Goal: Information Seeking & Learning: Compare options

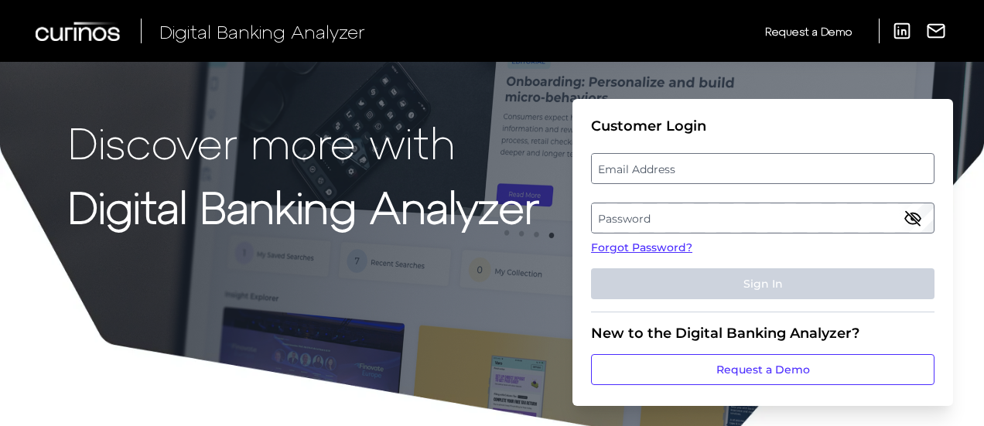
click at [779, 169] on label "Email Address" at bounding box center [762, 169] width 341 height 28
click at [779, 169] on input "email" at bounding box center [762, 168] width 343 height 31
type input "kannan.d@wellsfargo.com"
click at [690, 210] on label "Password" at bounding box center [762, 218] width 341 height 28
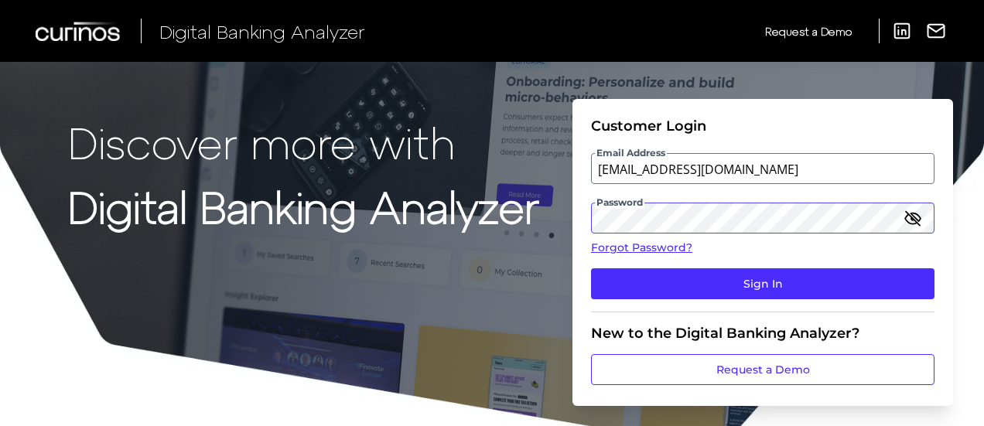
click at [591, 268] on button "Sign In" at bounding box center [762, 283] width 343 height 31
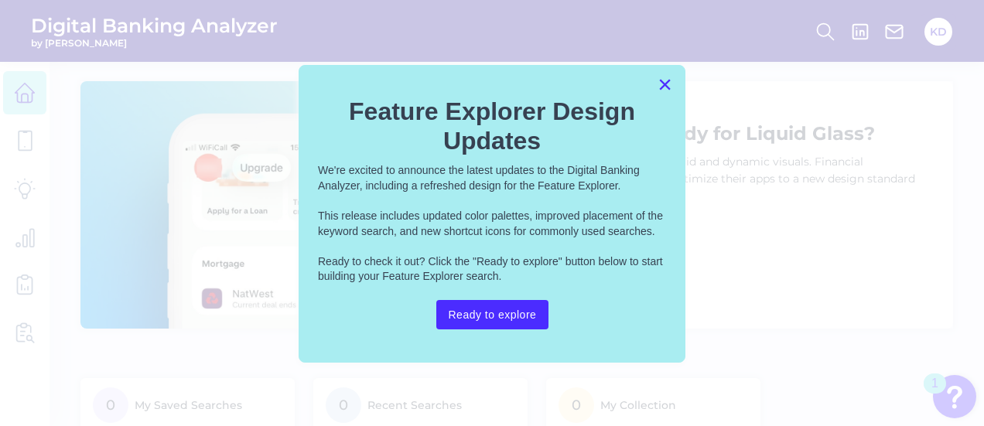
click at [667, 85] on button "×" at bounding box center [664, 84] width 15 height 25
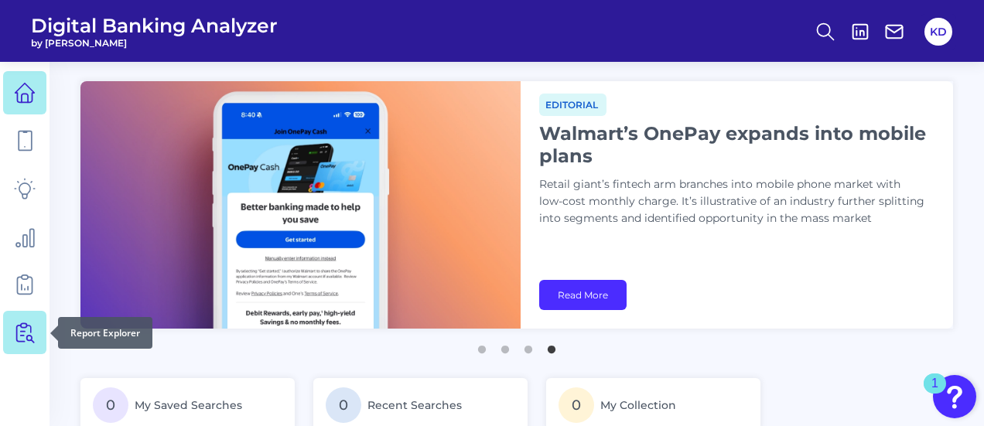
click at [20, 332] on icon at bounding box center [25, 333] width 22 height 22
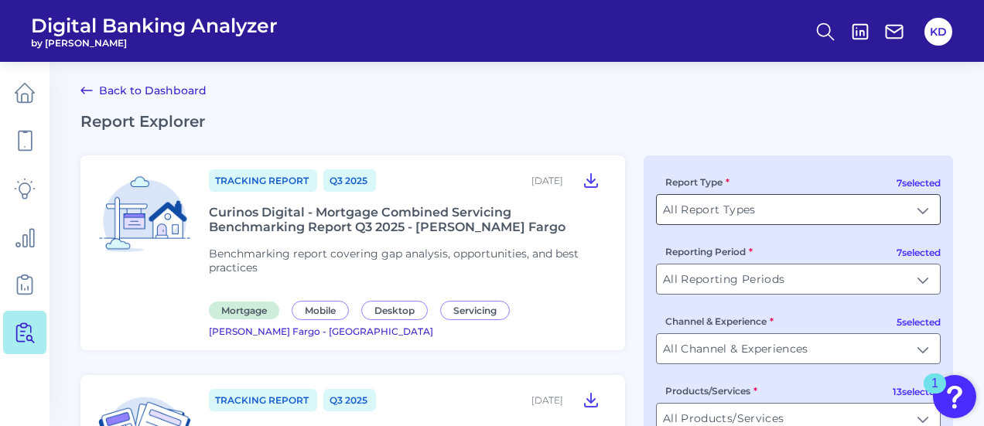
click at [925, 205] on input "All Report Types" at bounding box center [798, 209] width 283 height 29
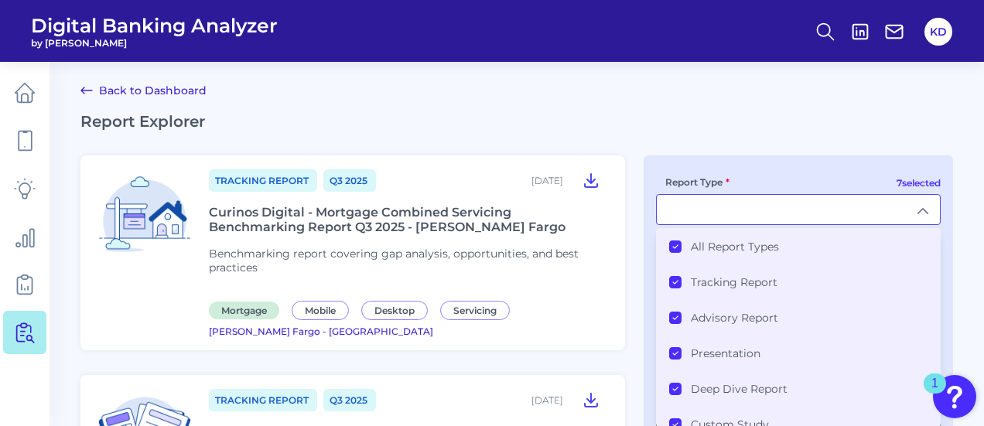
type input "All Report Types"
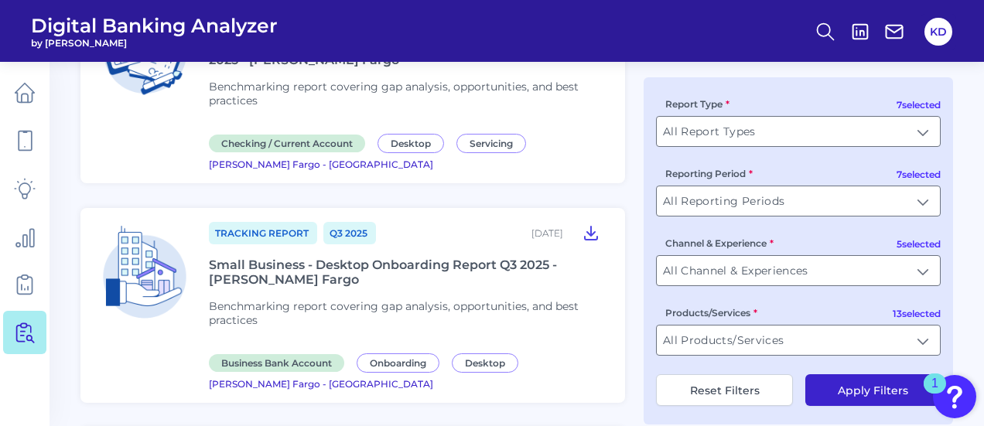
scroll to position [464, 0]
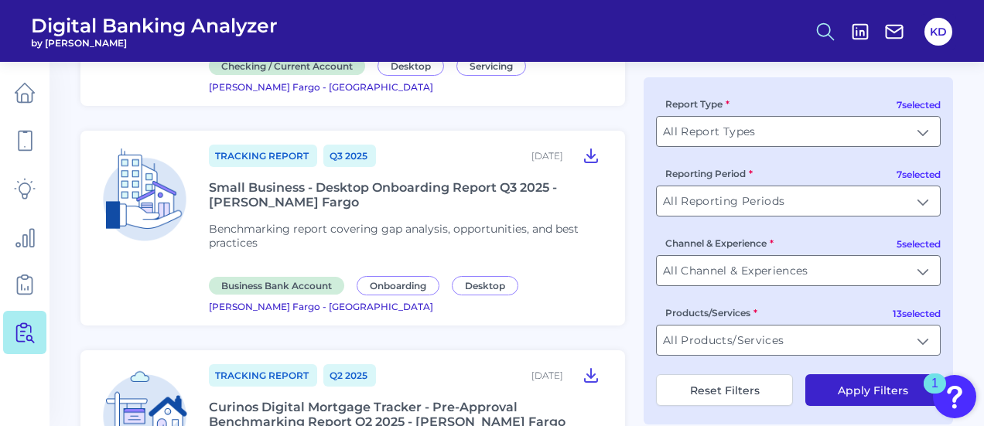
click at [822, 29] on icon at bounding box center [825, 32] width 22 height 22
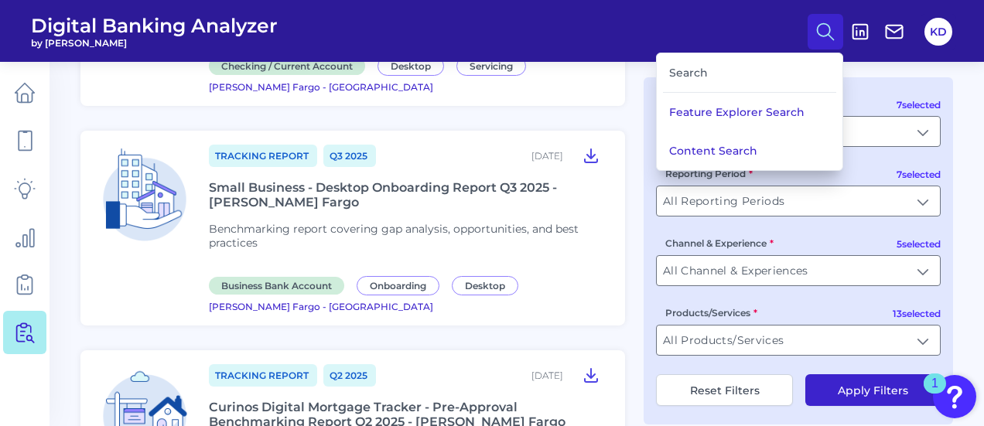
click at [713, 63] on div "Search" at bounding box center [749, 72] width 173 height 39
click at [690, 145] on button "Content Search" at bounding box center [750, 150] width 186 height 39
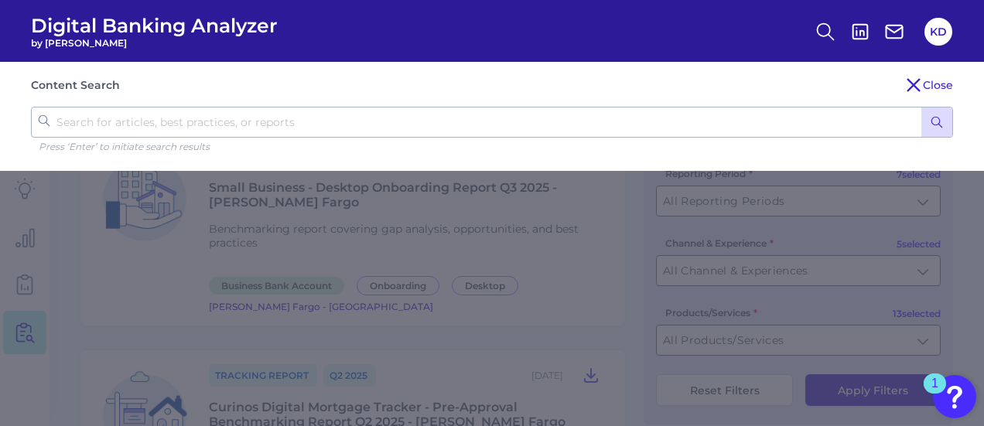
click at [287, 117] on input "text" at bounding box center [492, 122] width 922 height 31
type input "authentication"
click button "submit" at bounding box center [936, 121] width 31 height 29
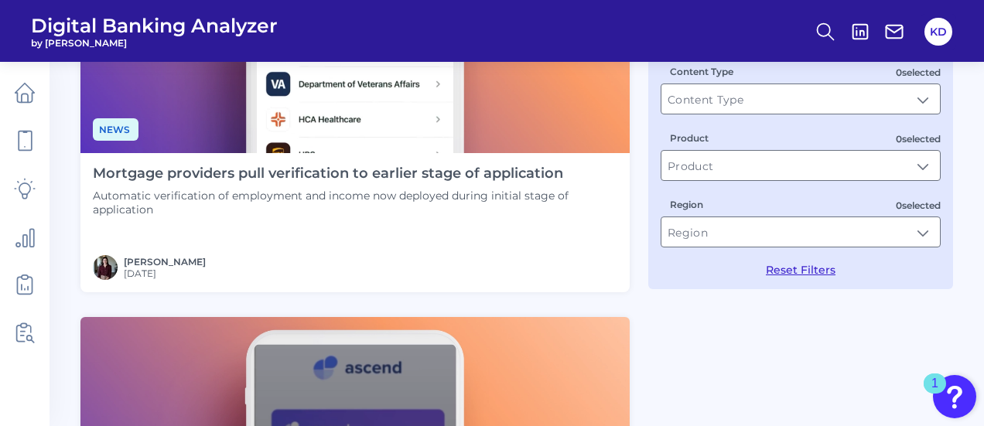
scroll to position [232, 0]
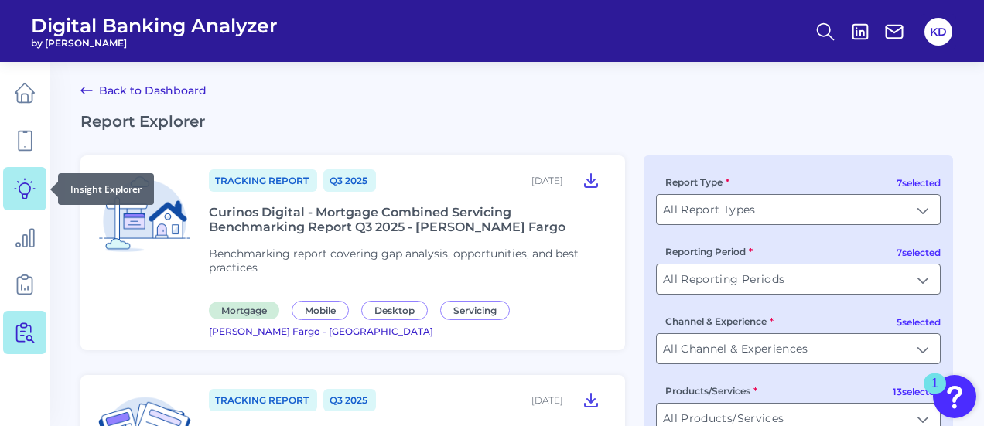
click at [29, 180] on icon at bounding box center [25, 189] width 22 height 22
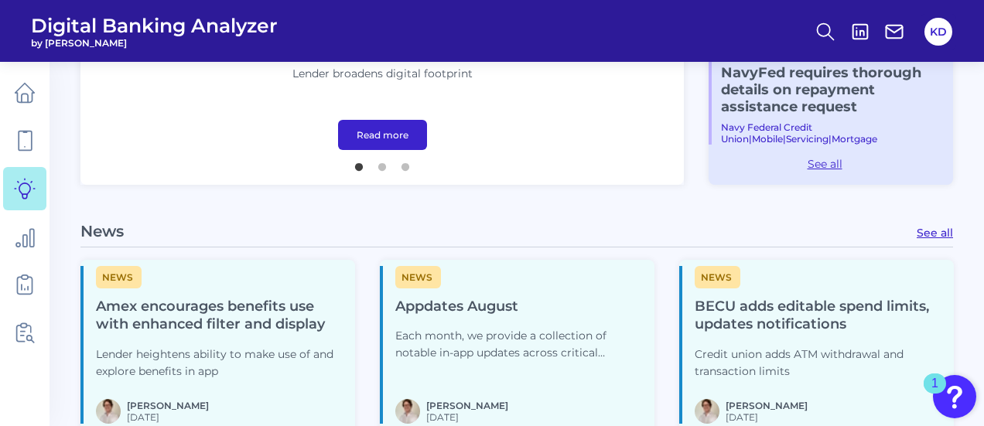
scroll to position [77, 0]
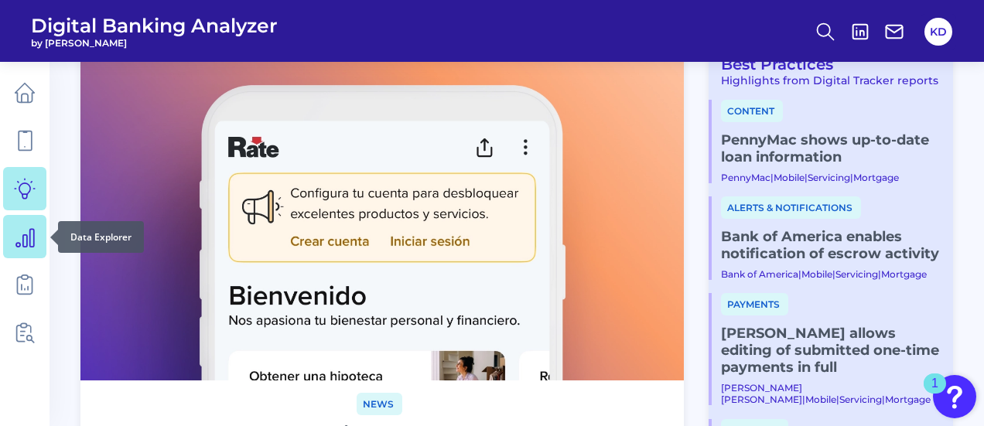
click at [31, 242] on icon at bounding box center [25, 237] width 22 height 22
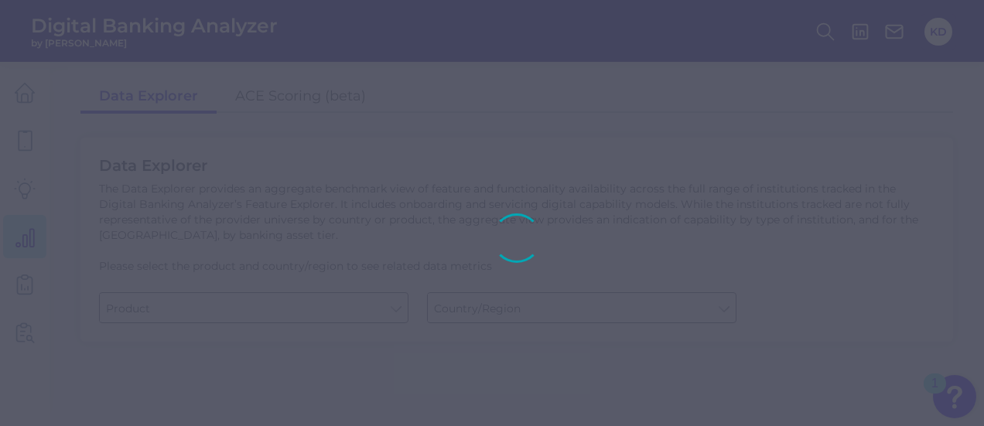
type input "Business Bank Account"
type input "United States"
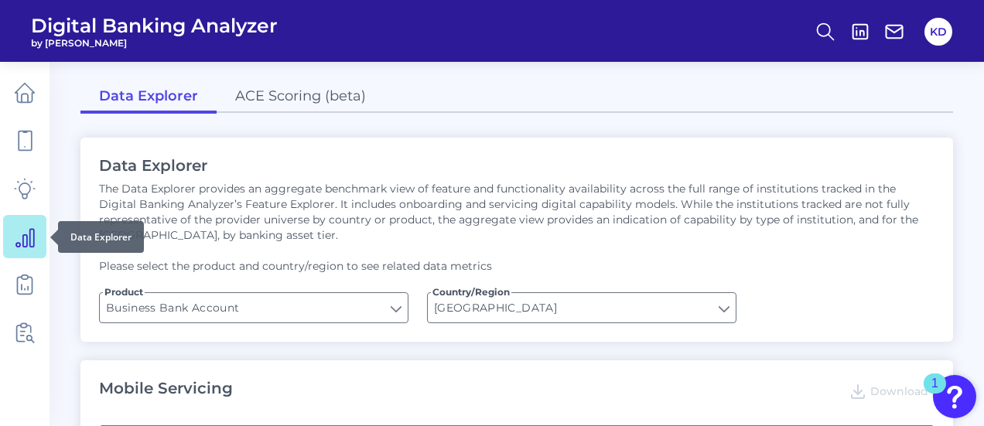
type input "Type of Institution"
type input "Pre-login Features"
type input "Login"
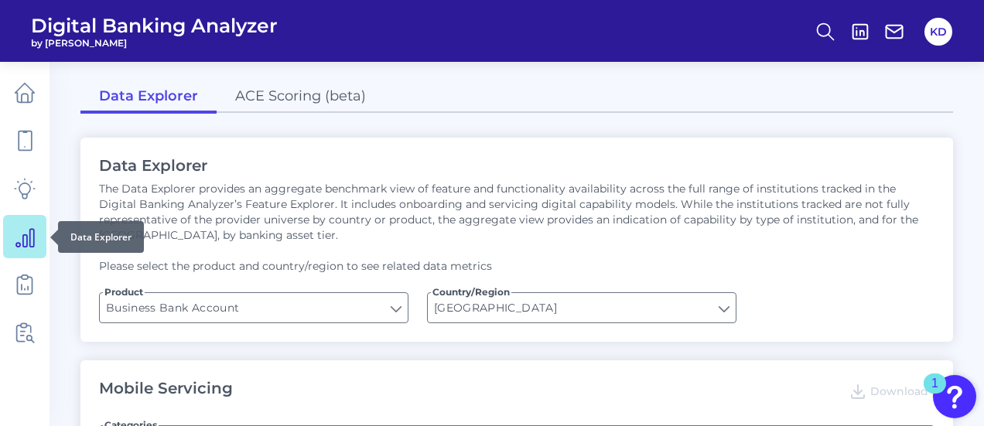
type input "Channel"
type input "Upon opening the app are users immediately prompted to use Touch/Face ID to log…"
type input "Does it offer third-party single sign on?"
type input "Can you apply for the PRODUCT as a new to brand customer on ANY digital channel?"
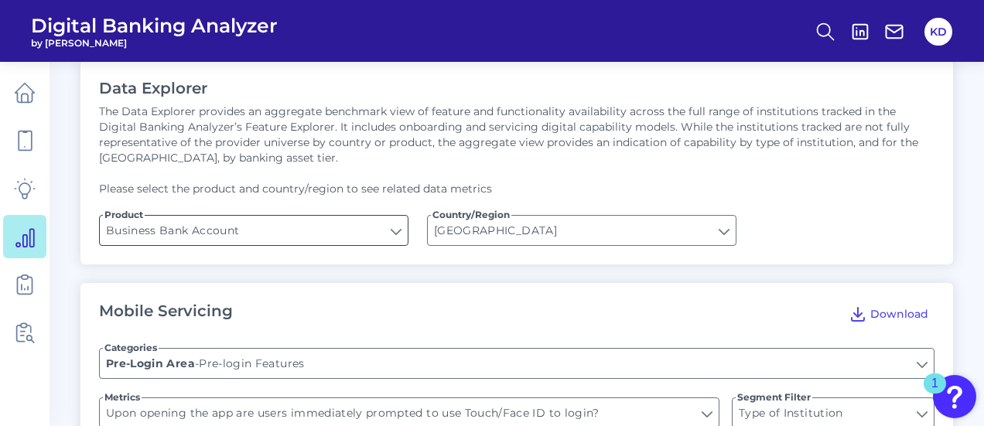
click at [399, 236] on input "Business Bank Account" at bounding box center [254, 230] width 308 height 29
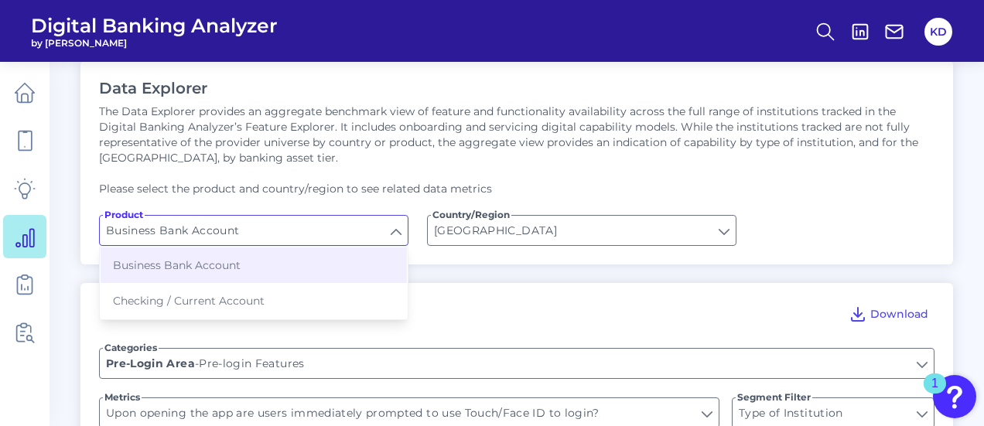
click at [399, 236] on input "Business Bank Account" at bounding box center [254, 230] width 308 height 29
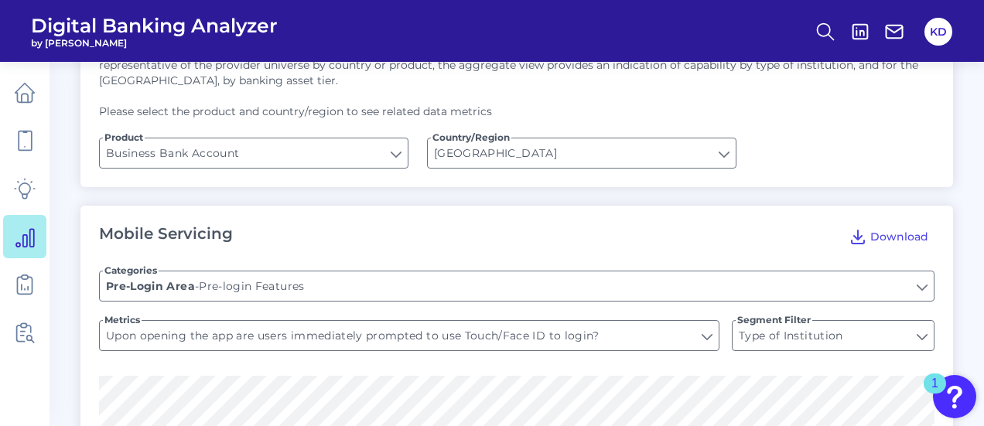
scroll to position [0, 0]
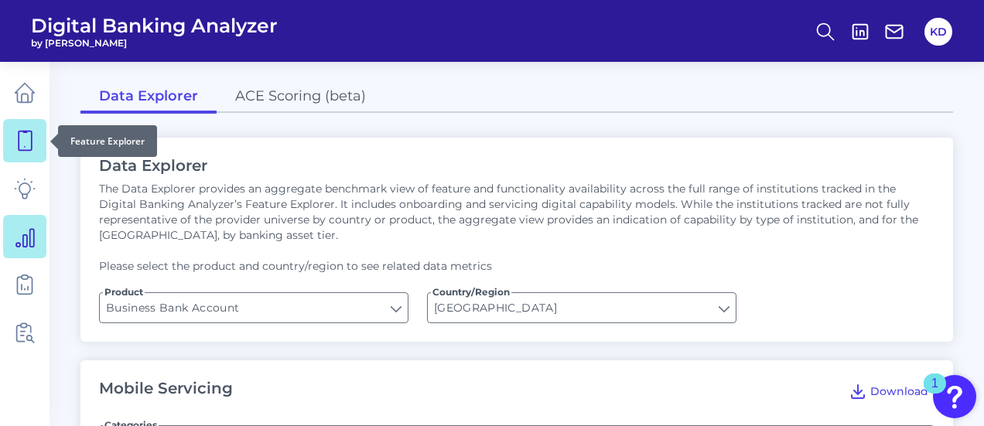
click at [20, 134] on icon at bounding box center [25, 141] width 22 height 22
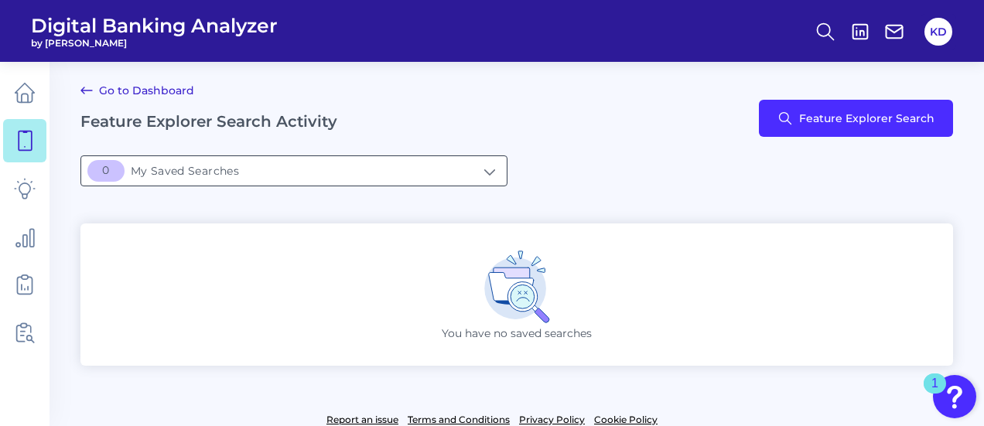
click at [483, 172] on input "[object Object]My Saved Searches" at bounding box center [293, 170] width 425 height 29
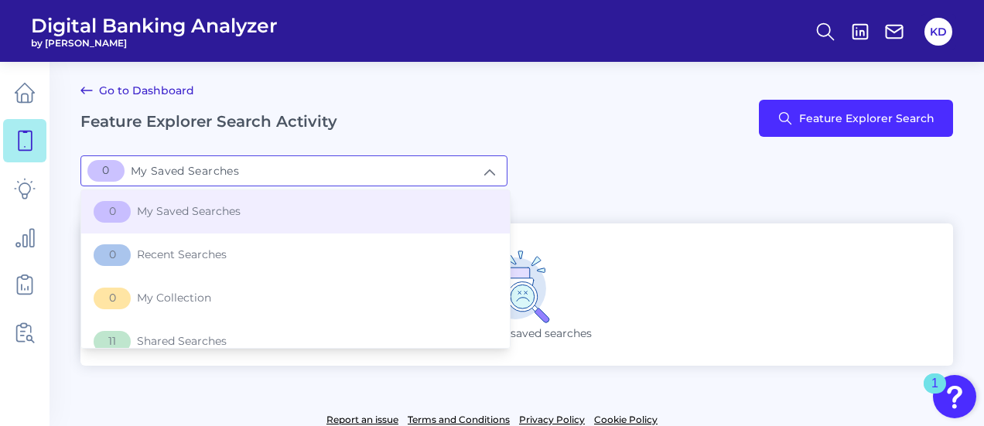
click at [483, 172] on input "[object Object]My Saved Searches" at bounding box center [293, 170] width 425 height 29
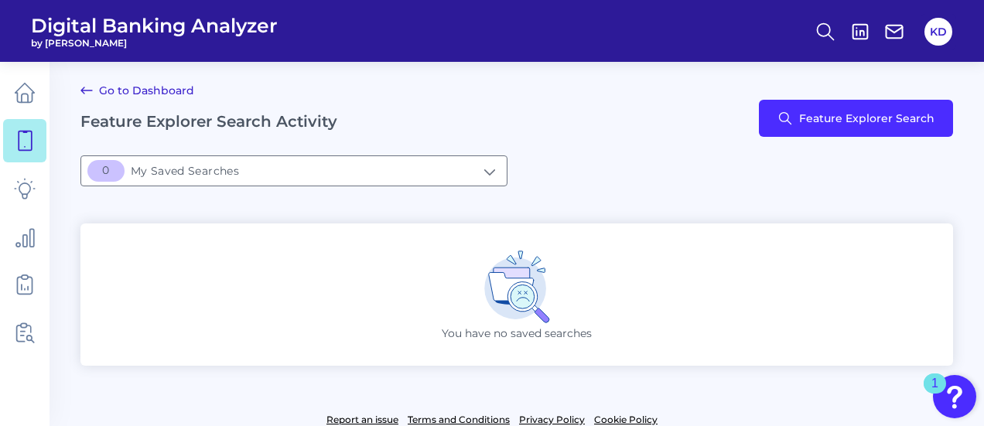
click at [136, 88] on link "Go to Dashboard" at bounding box center [137, 90] width 114 height 19
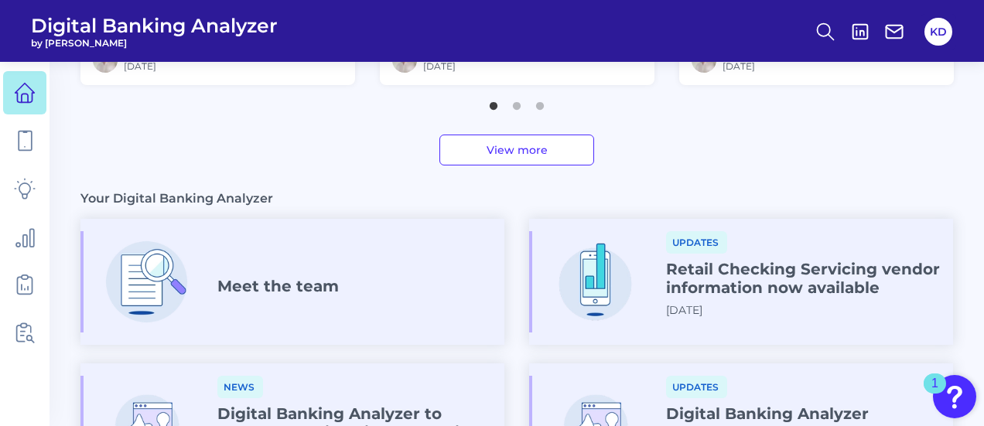
scroll to position [851, 0]
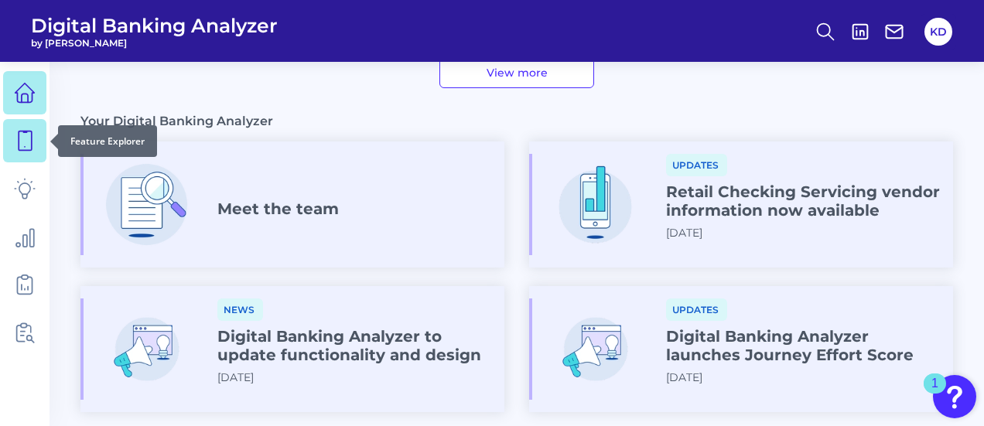
click at [20, 137] on icon at bounding box center [25, 141] width 22 height 22
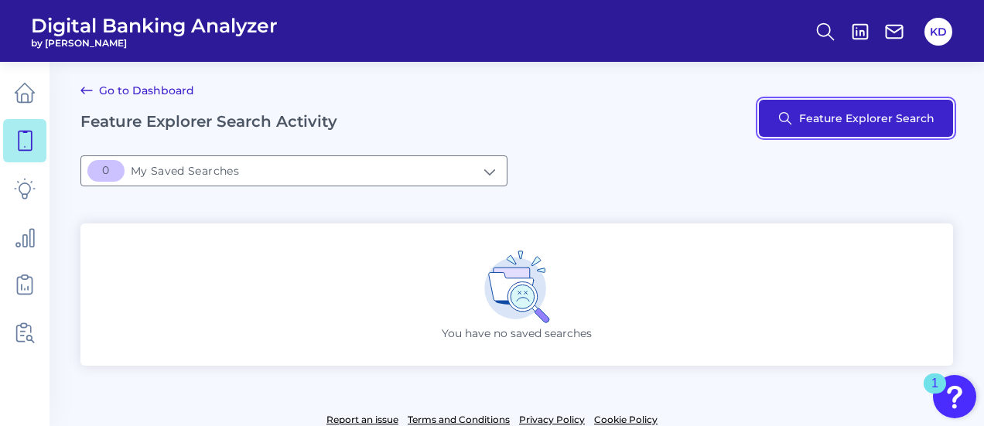
click at [810, 118] on button "Feature Explorer Search" at bounding box center [856, 118] width 194 height 37
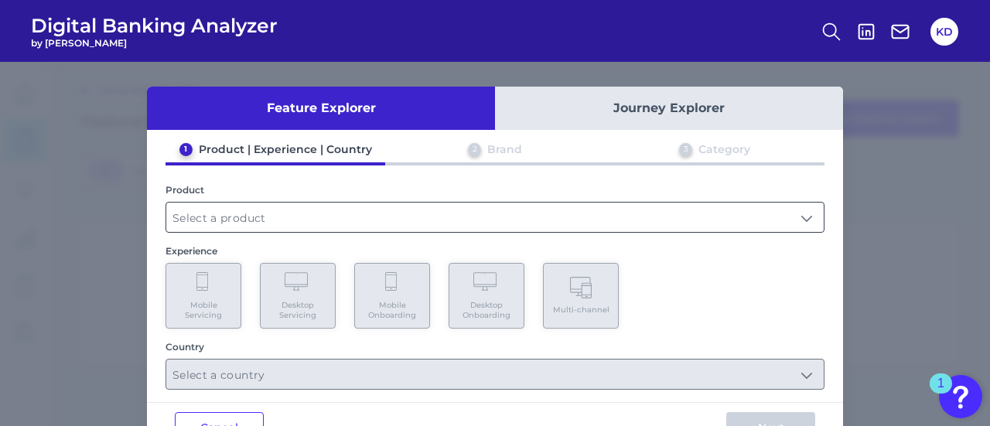
click at [276, 217] on input "text" at bounding box center [494, 217] width 657 height 29
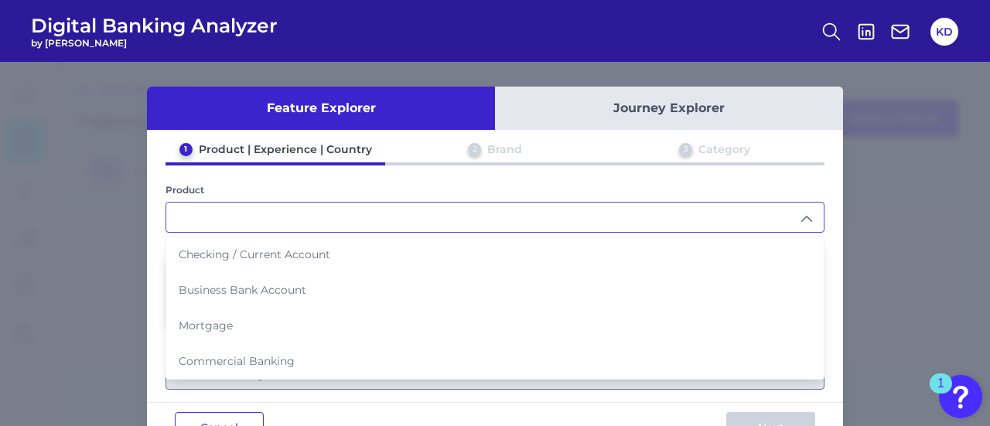
click at [198, 217] on input "text" at bounding box center [494, 217] width 657 height 29
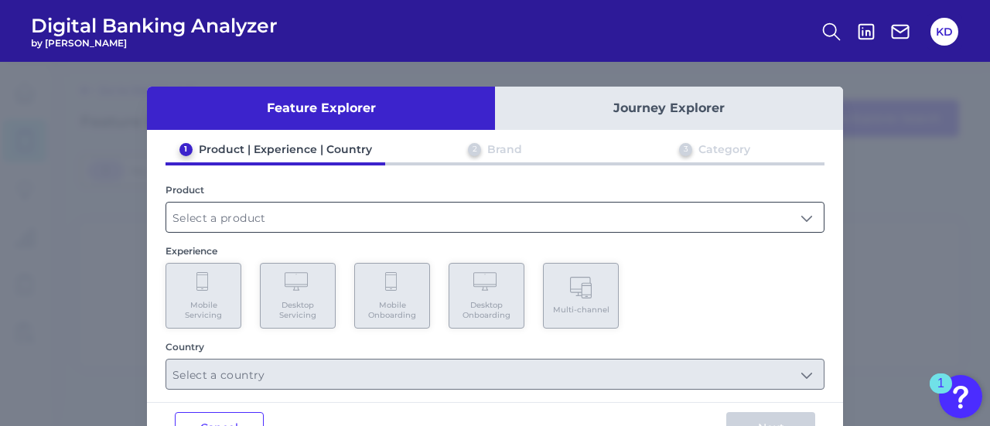
click at [200, 216] on input "text" at bounding box center [494, 217] width 657 height 29
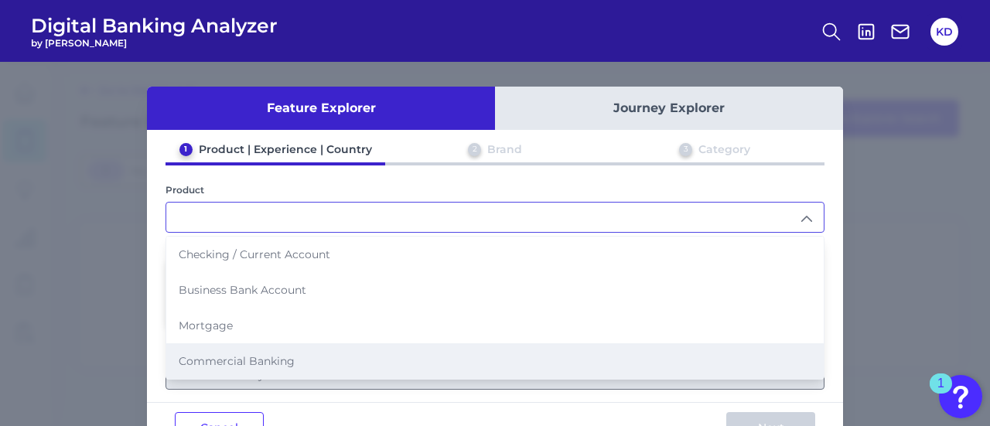
click at [242, 354] on span "Commercial Banking" at bounding box center [237, 361] width 116 height 14
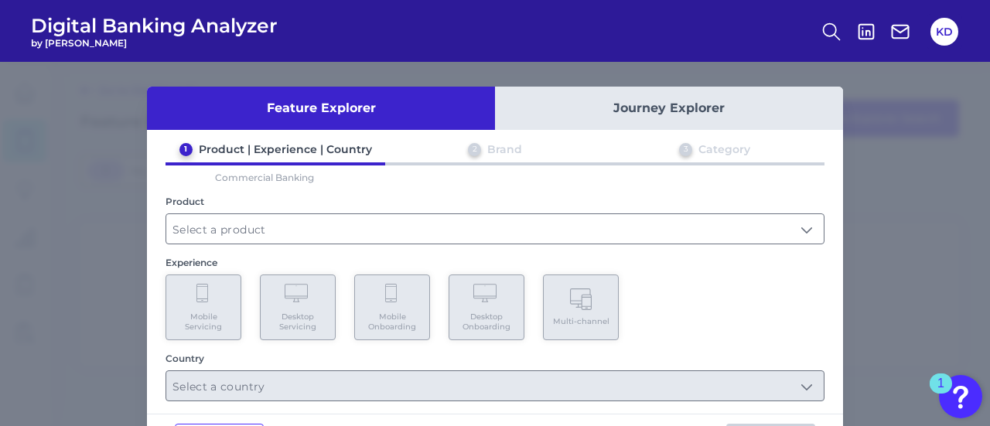
type input "Commercial Banking"
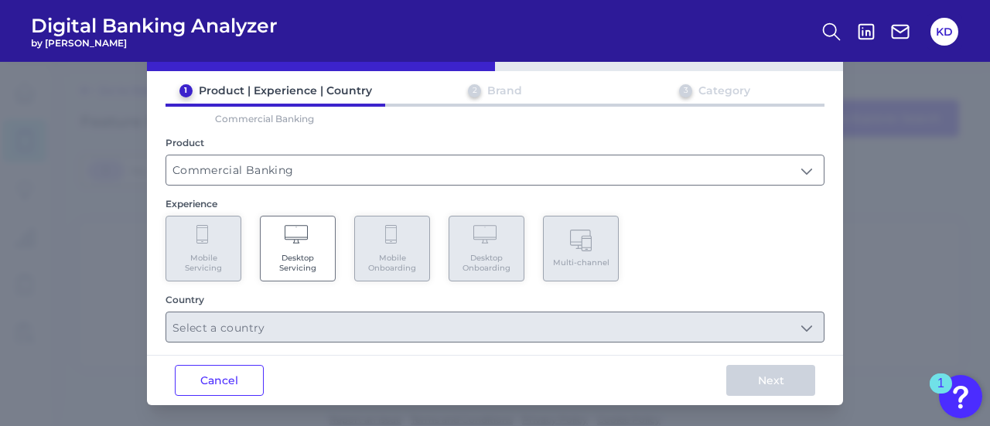
click at [275, 253] on span "Desktop Servicing" at bounding box center [297, 263] width 59 height 20
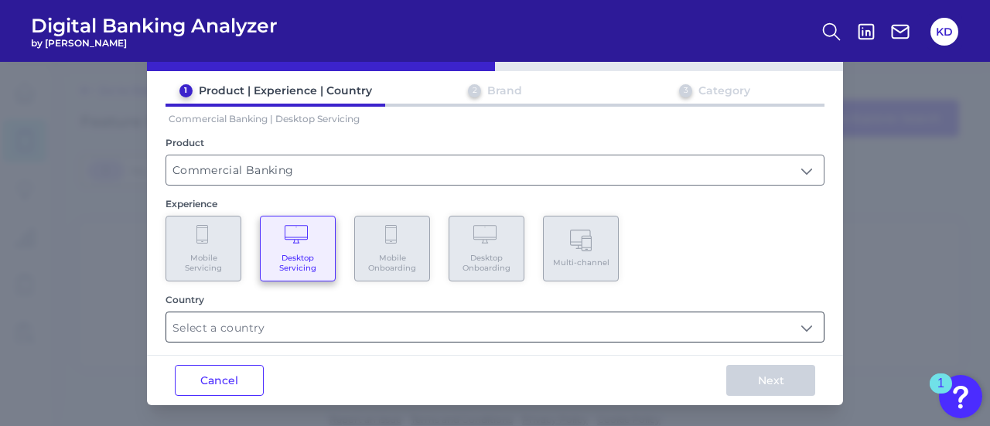
click at [329, 333] on input "text" at bounding box center [494, 326] width 657 height 29
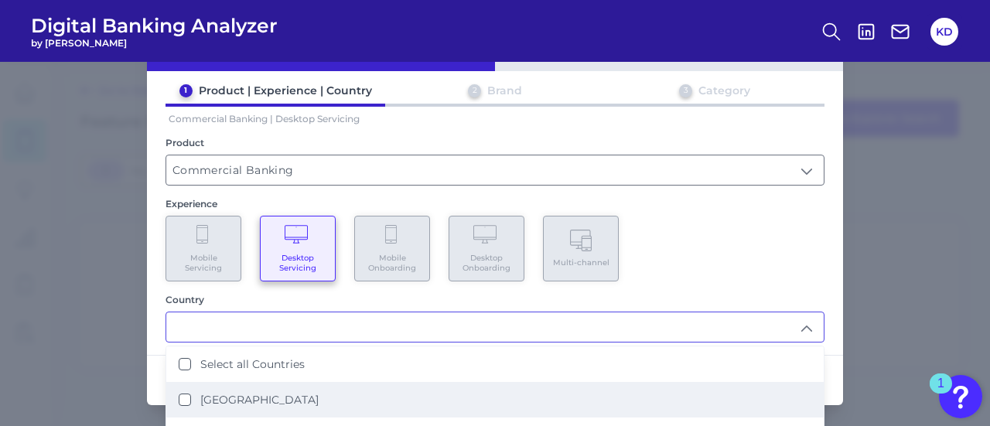
click at [195, 401] on div "United States" at bounding box center [249, 400] width 140 height 14
type input "United States"
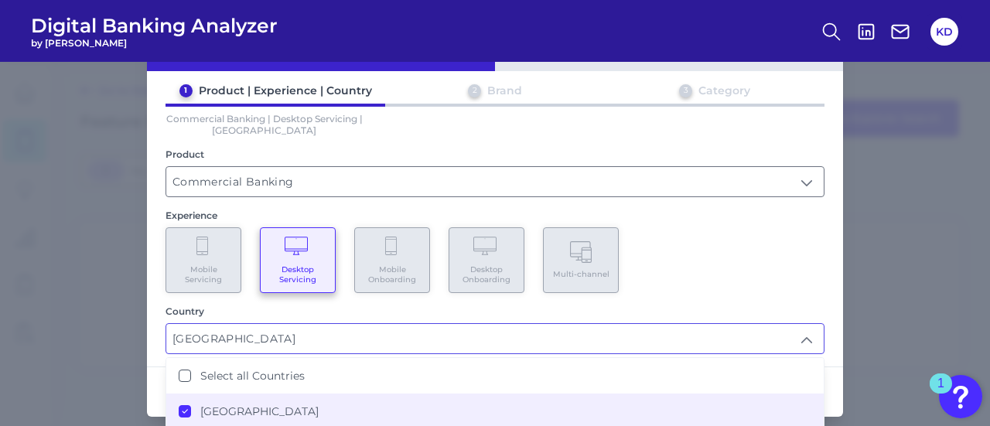
scroll to position [161, 0]
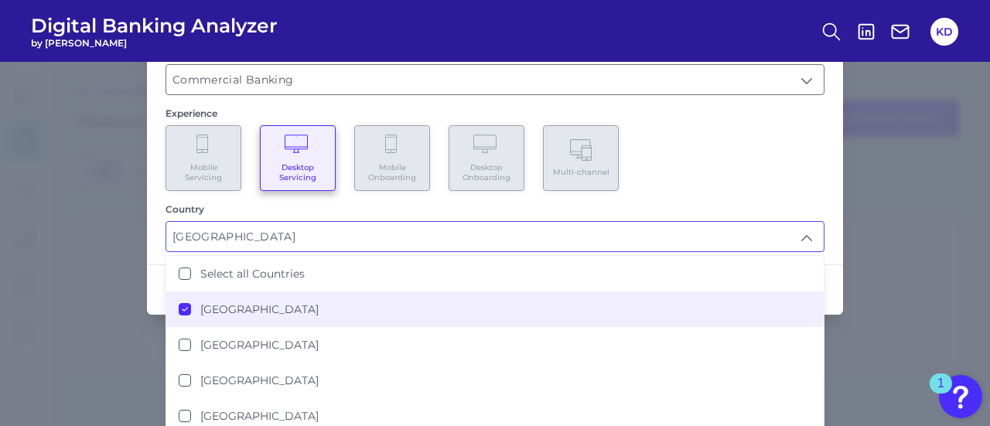
click at [887, 350] on div "Feature Explorer Journey Explorer 1 Product | Experience | Country 2 Brand 3 Ca…" at bounding box center [495, 244] width 990 height 364
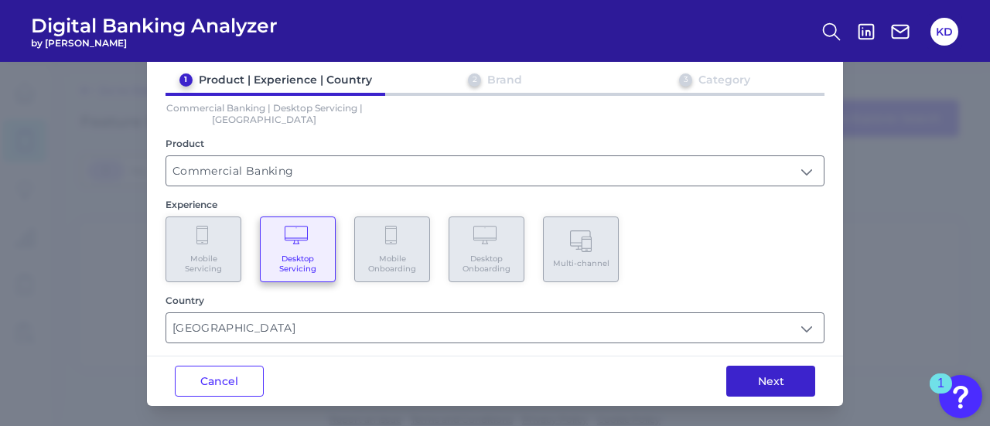
click at [756, 377] on button "Next" at bounding box center [770, 381] width 89 height 31
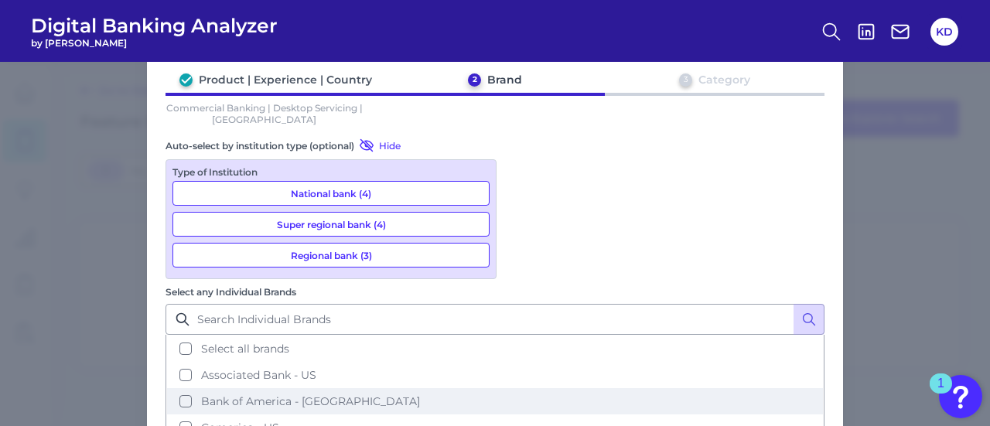
click at [513, 388] on button "Bank of America - US" at bounding box center [495, 401] width 656 height 26
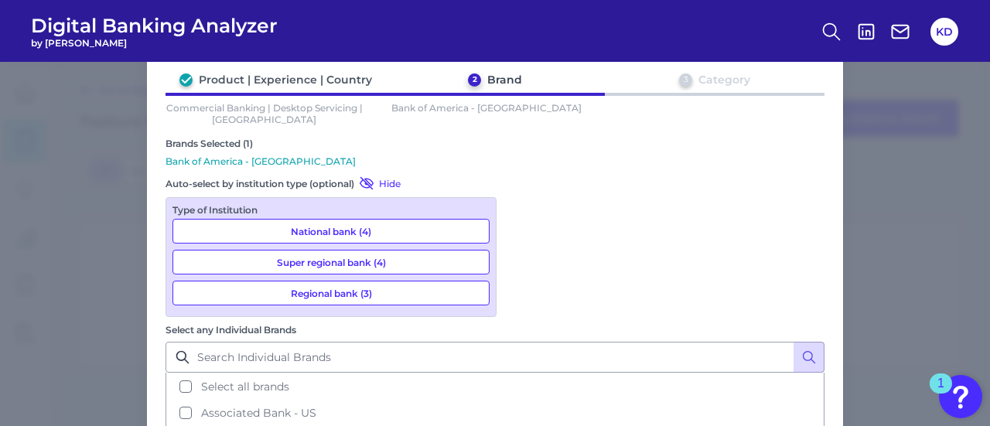
scroll to position [171, 0]
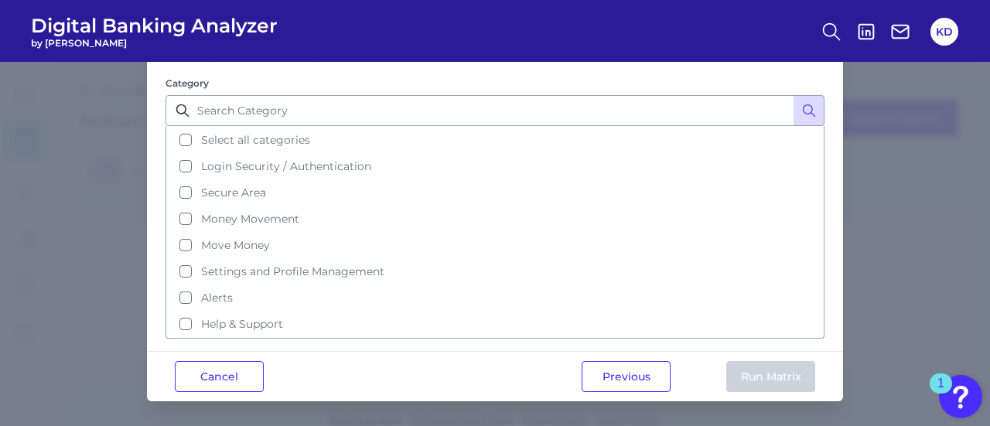
scroll to position [0, 0]
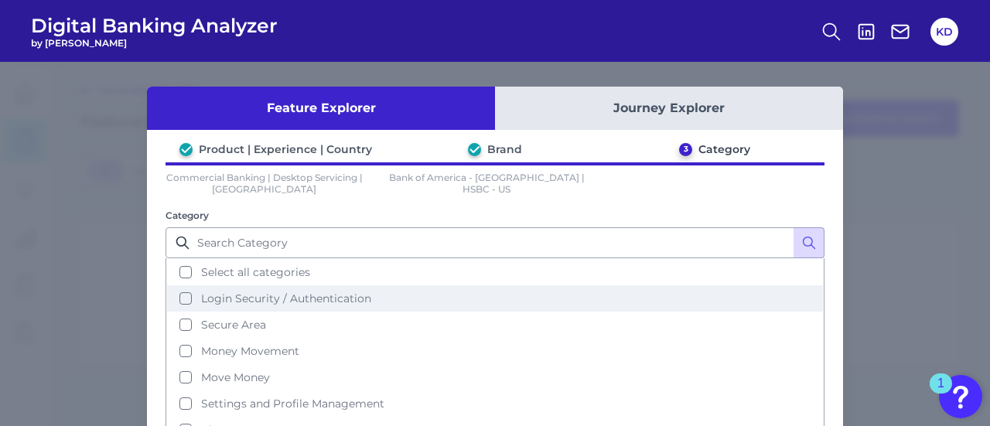
click at [203, 299] on span "Login Security / Authentication" at bounding box center [286, 299] width 170 height 14
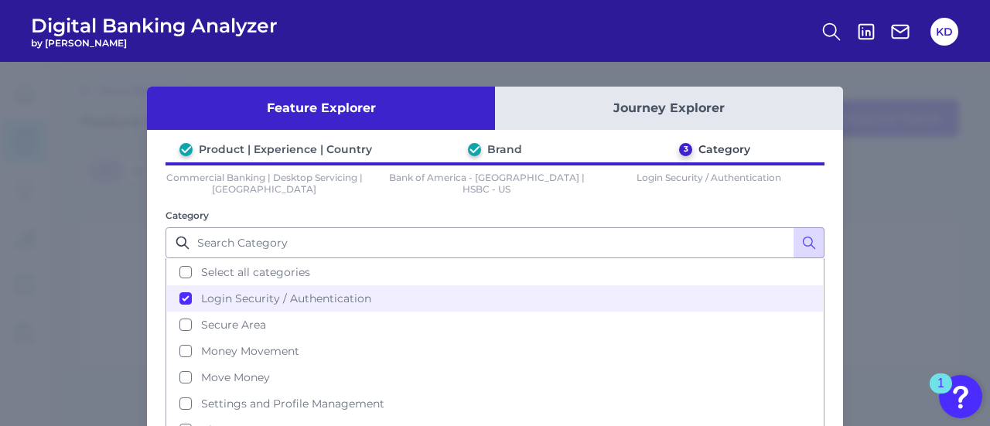
scroll to position [121, 0]
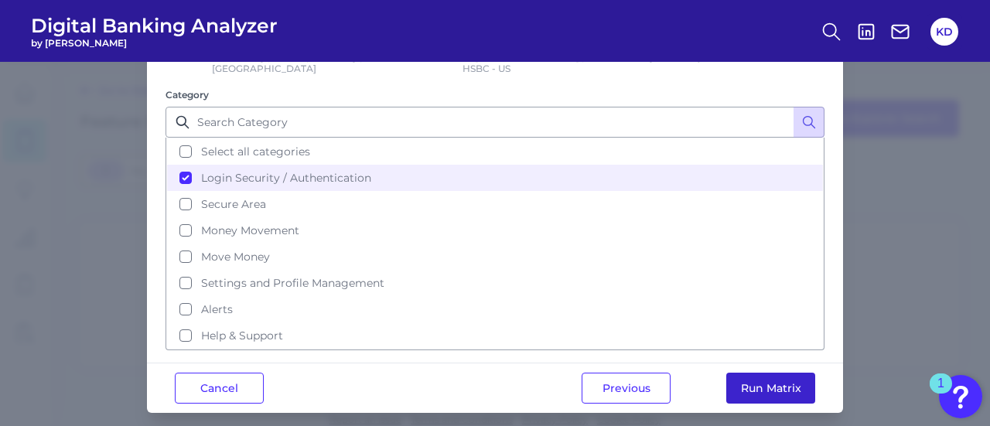
click at [765, 375] on button "Run Matrix" at bounding box center [770, 388] width 89 height 31
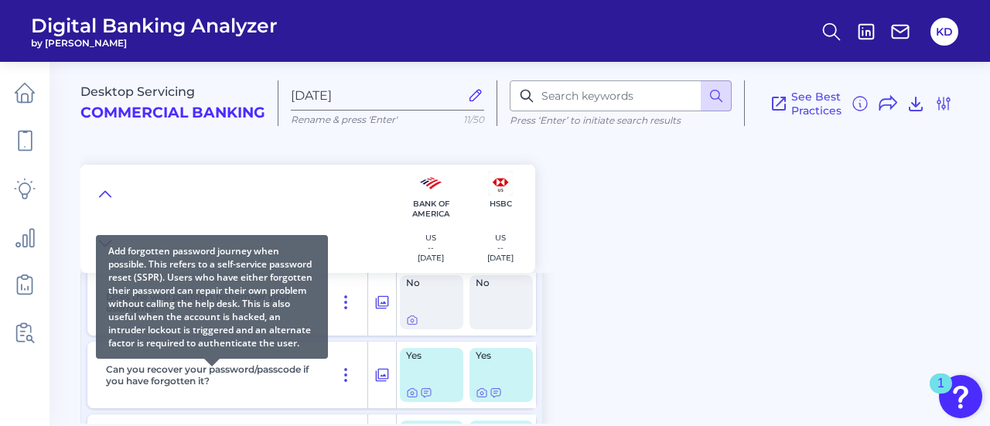
scroll to position [155, 0]
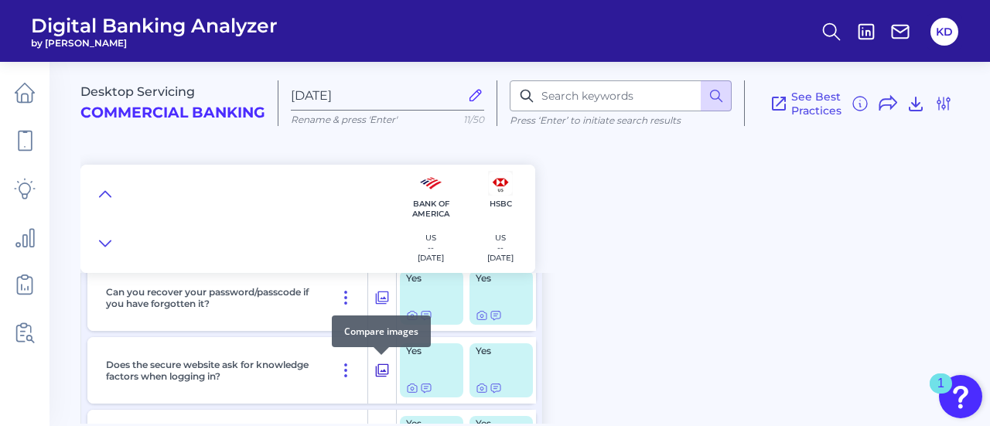
click at [378, 370] on icon at bounding box center [382, 370] width 13 height 13
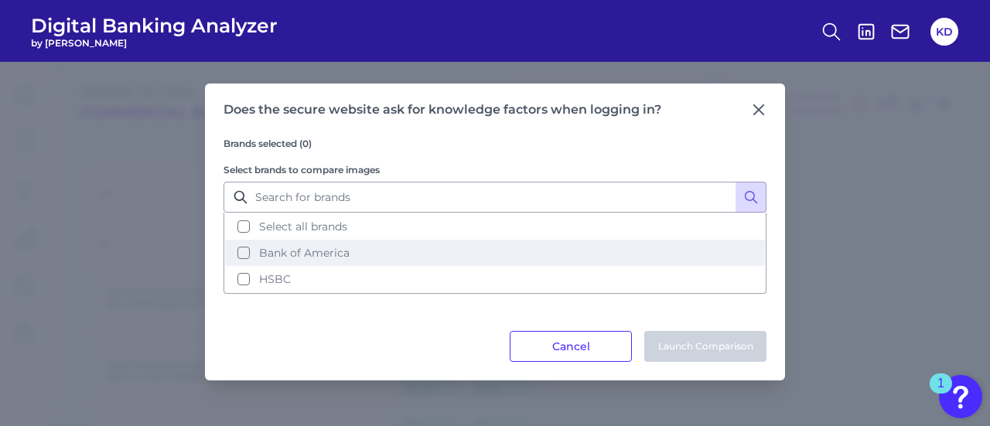
click at [247, 253] on button "Bank of America" at bounding box center [495, 253] width 540 height 26
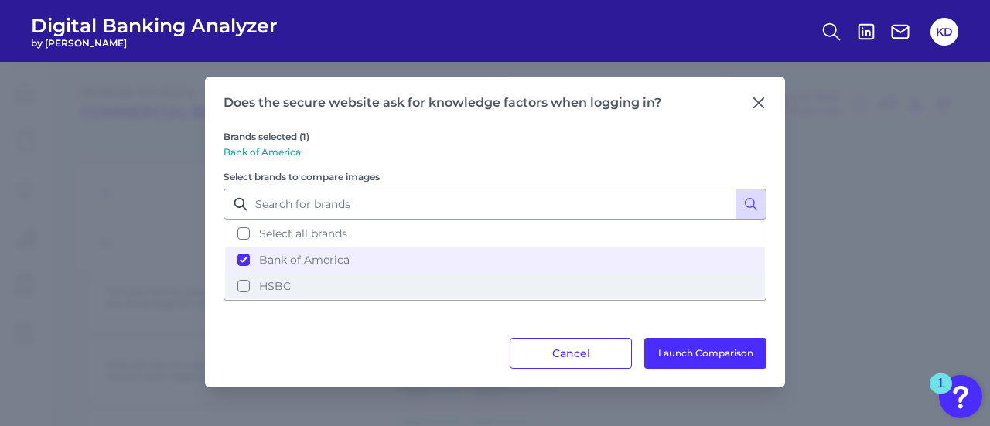
click at [243, 280] on button "HSBC" at bounding box center [495, 286] width 540 height 26
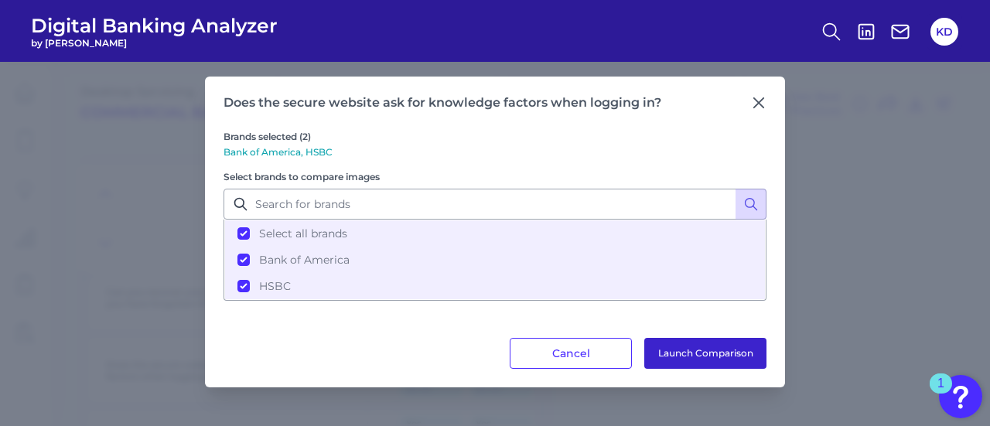
click at [700, 350] on button "Launch Comparison" at bounding box center [705, 353] width 122 height 31
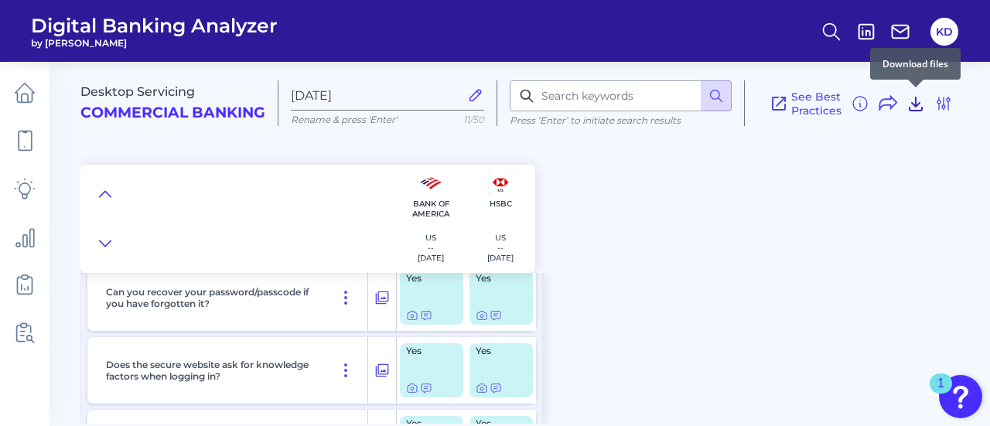
click at [910, 103] on icon at bounding box center [915, 103] width 19 height 19
click at [148, 114] on h2 "Commercial Banking" at bounding box center [172, 113] width 185 height 18
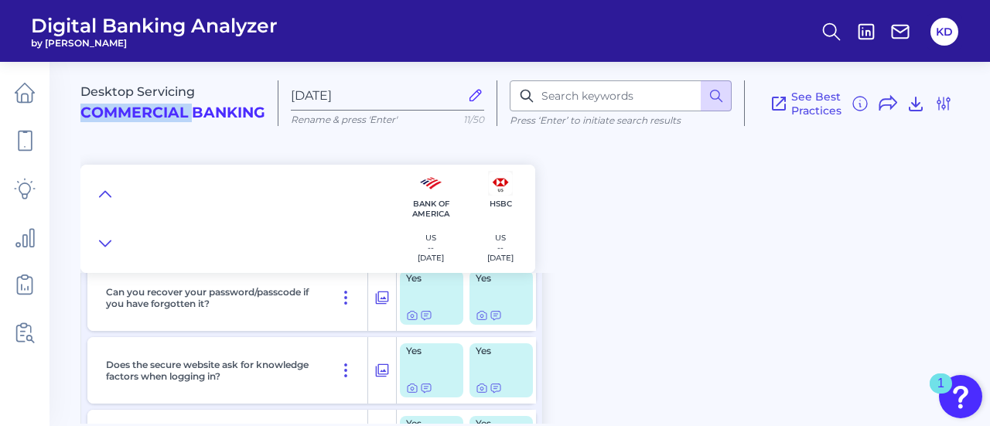
click at [148, 114] on h2 "Commercial Banking" at bounding box center [172, 113] width 185 height 18
drag, startPoint x: 227, startPoint y: 168, endPoint x: 258, endPoint y: 151, distance: 35.3
click at [228, 170] on div at bounding box center [238, 219] width 316 height 108
